Goal: Task Accomplishment & Management: Use online tool/utility

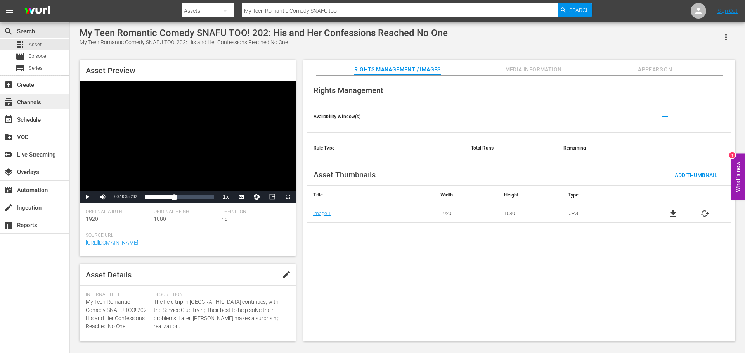
click at [36, 105] on div "subscriptions Channels" at bounding box center [21, 101] width 43 height 7
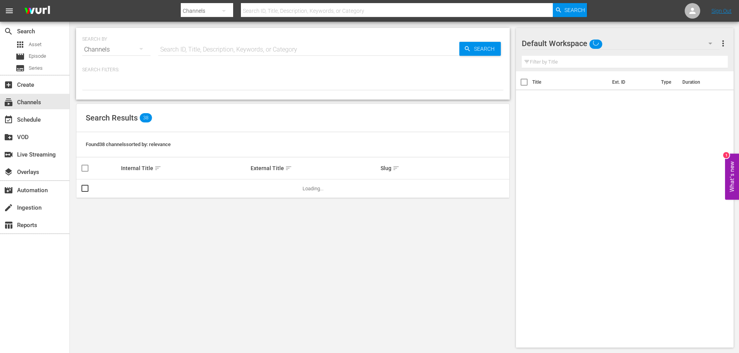
click at [237, 43] on input "text" at bounding box center [308, 49] width 301 height 19
type input "anime"
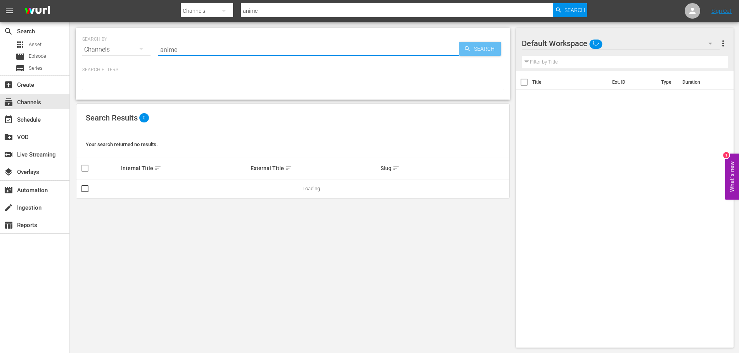
click at [489, 47] on span "Search" at bounding box center [486, 49] width 30 height 14
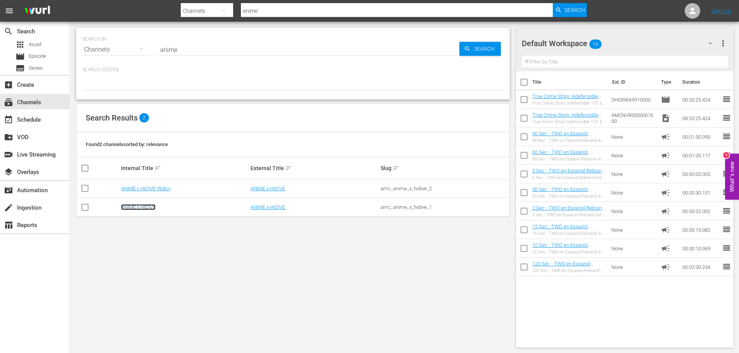
click at [144, 207] on link "ANIME x HIDIVE" at bounding box center [138, 207] width 35 height 6
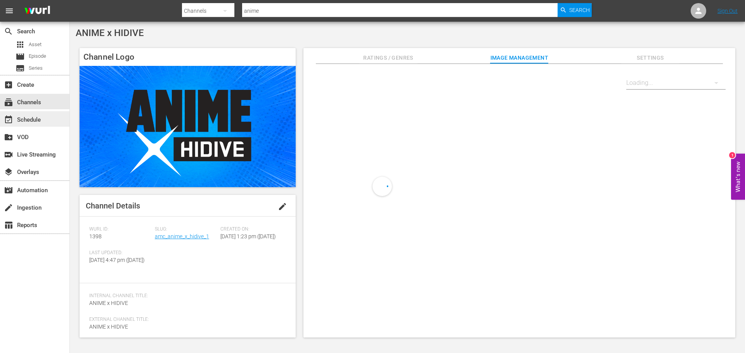
click at [38, 120] on div "event_available Schedule" at bounding box center [21, 118] width 43 height 7
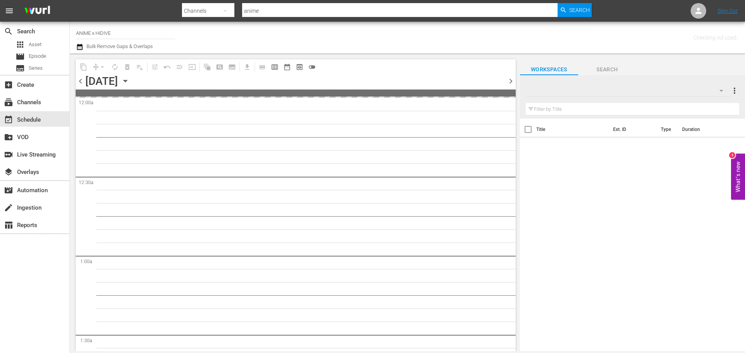
click at [130, 83] on icon "button" at bounding box center [125, 81] width 9 height 9
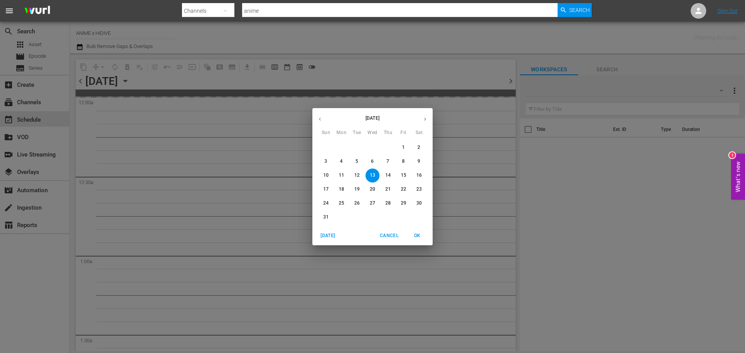
click at [403, 207] on button "29" at bounding box center [403, 204] width 14 height 14
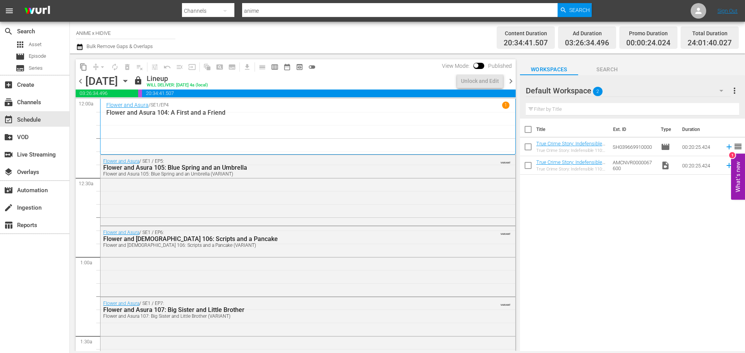
scroll to position [3605, 0]
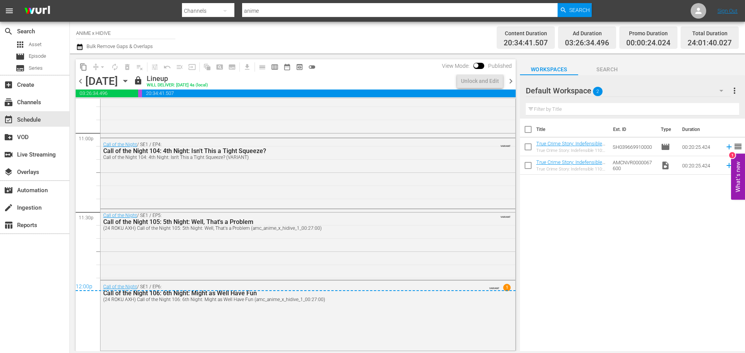
click at [130, 84] on icon "button" at bounding box center [125, 81] width 9 height 9
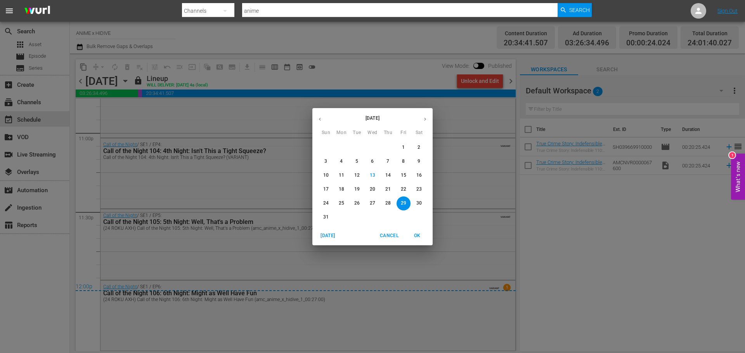
click at [403, 27] on div "[DATE] Sun Mon Tue Wed Thu Fri Sat 27 28 29 30 31 1 2 3 4 5 6 7 8 9 10 11 12 13…" at bounding box center [372, 176] width 745 height 353
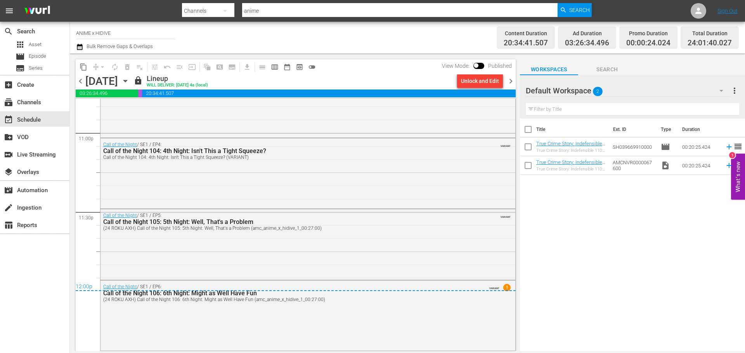
click at [510, 81] on span "chevron_right" at bounding box center [511, 81] width 10 height 10
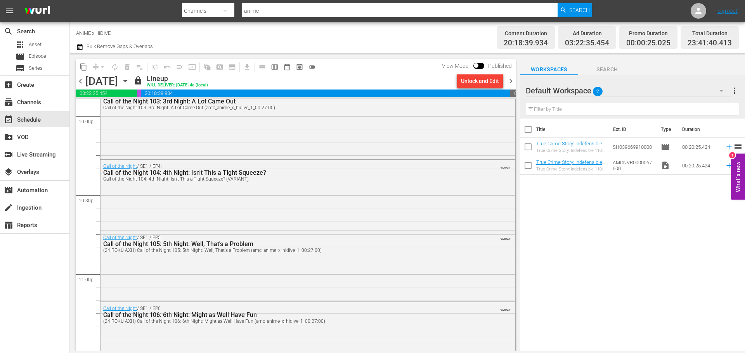
scroll to position [3557, 0]
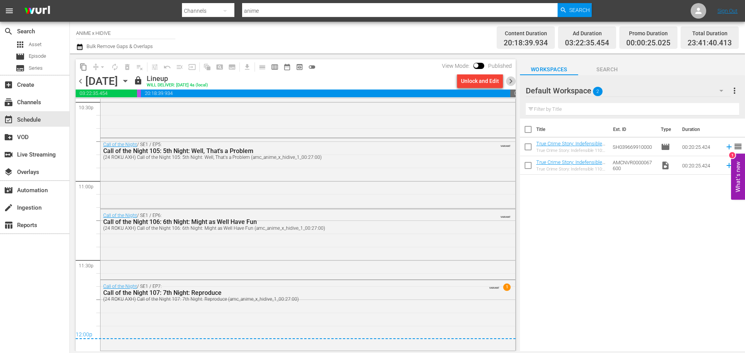
click at [508, 83] on span "chevron_right" at bounding box center [511, 81] width 10 height 10
